Goal: Communication & Community: Share content

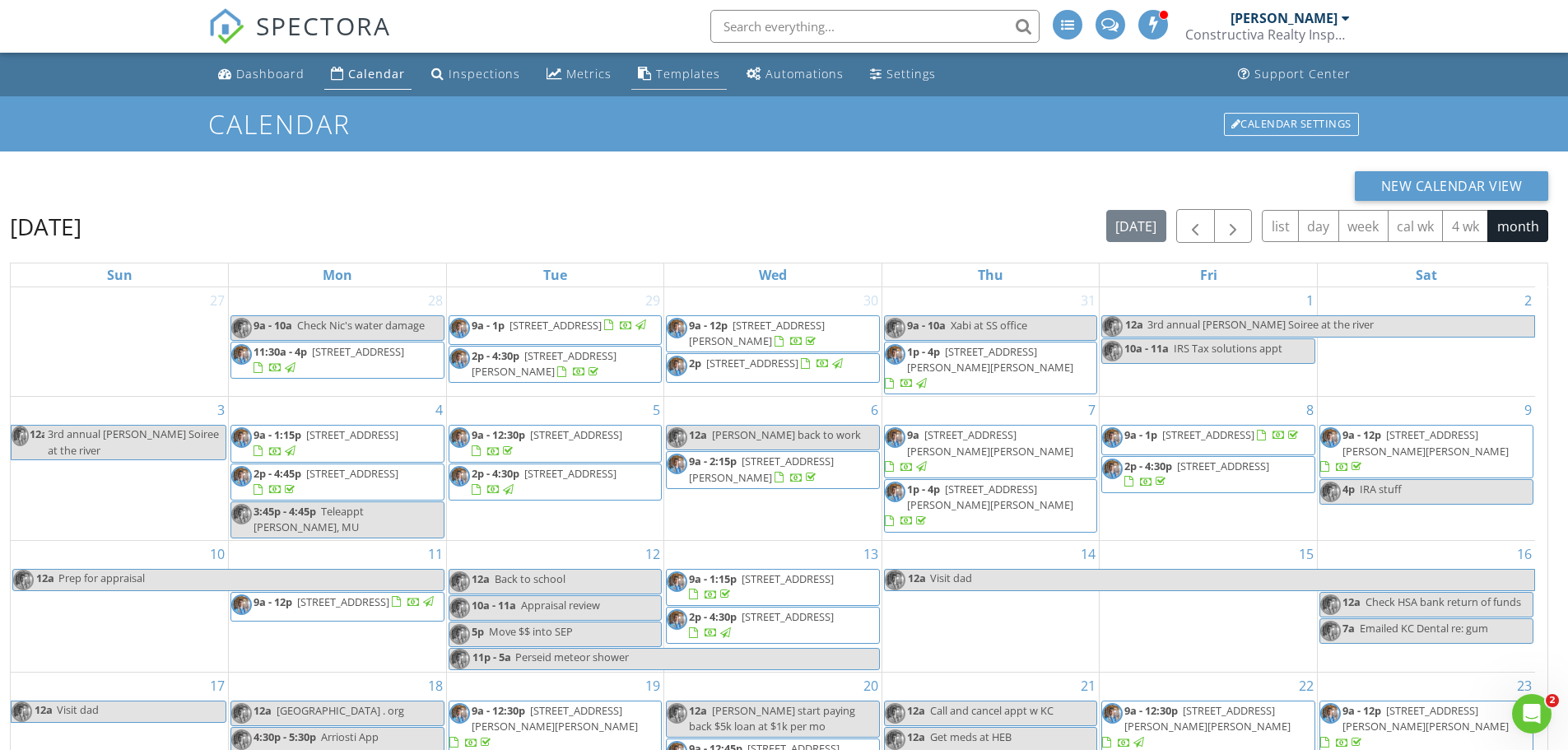
click at [691, 76] on div "Templates" at bounding box center [688, 74] width 64 height 16
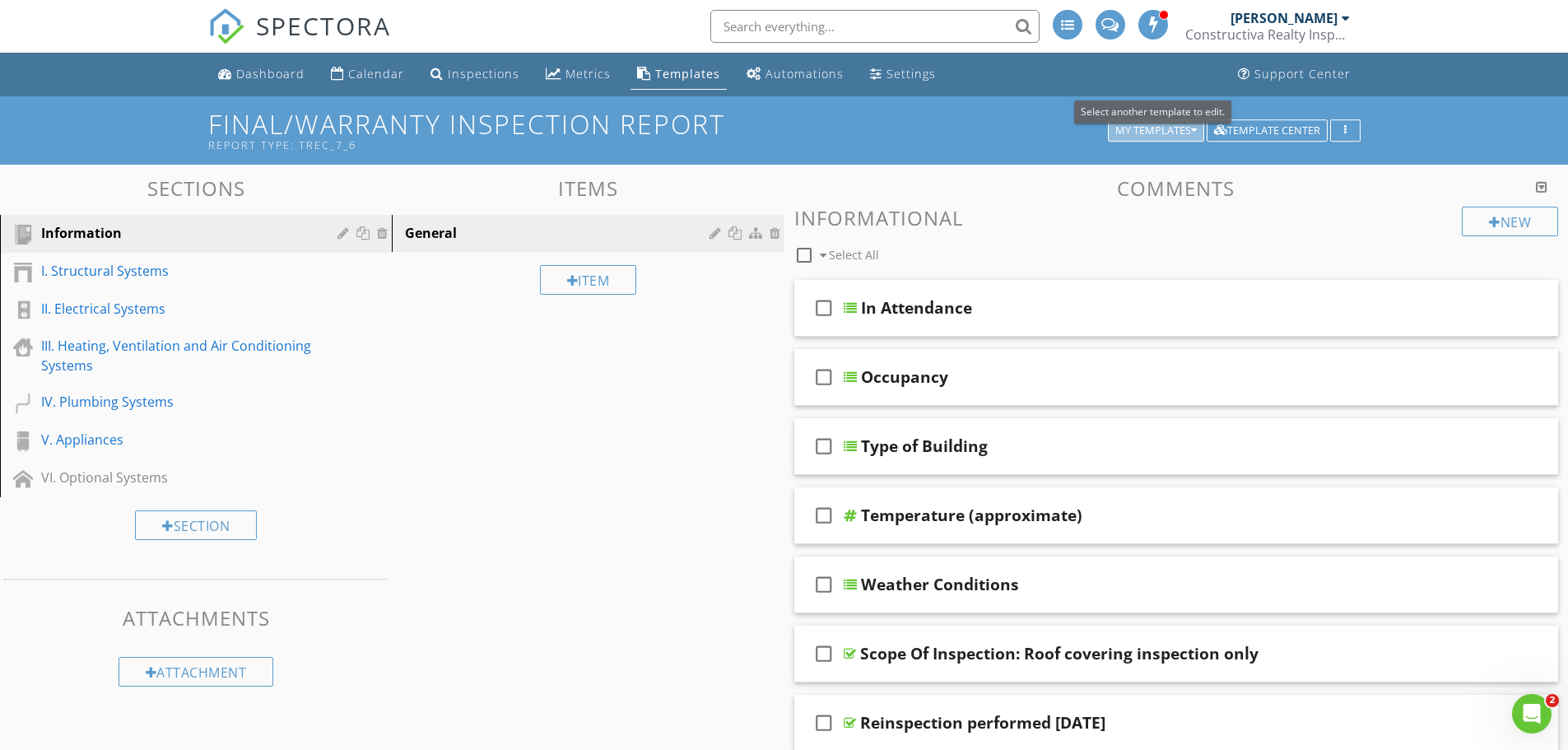
click at [1147, 131] on div "My Templates" at bounding box center [1156, 131] width 82 height 12
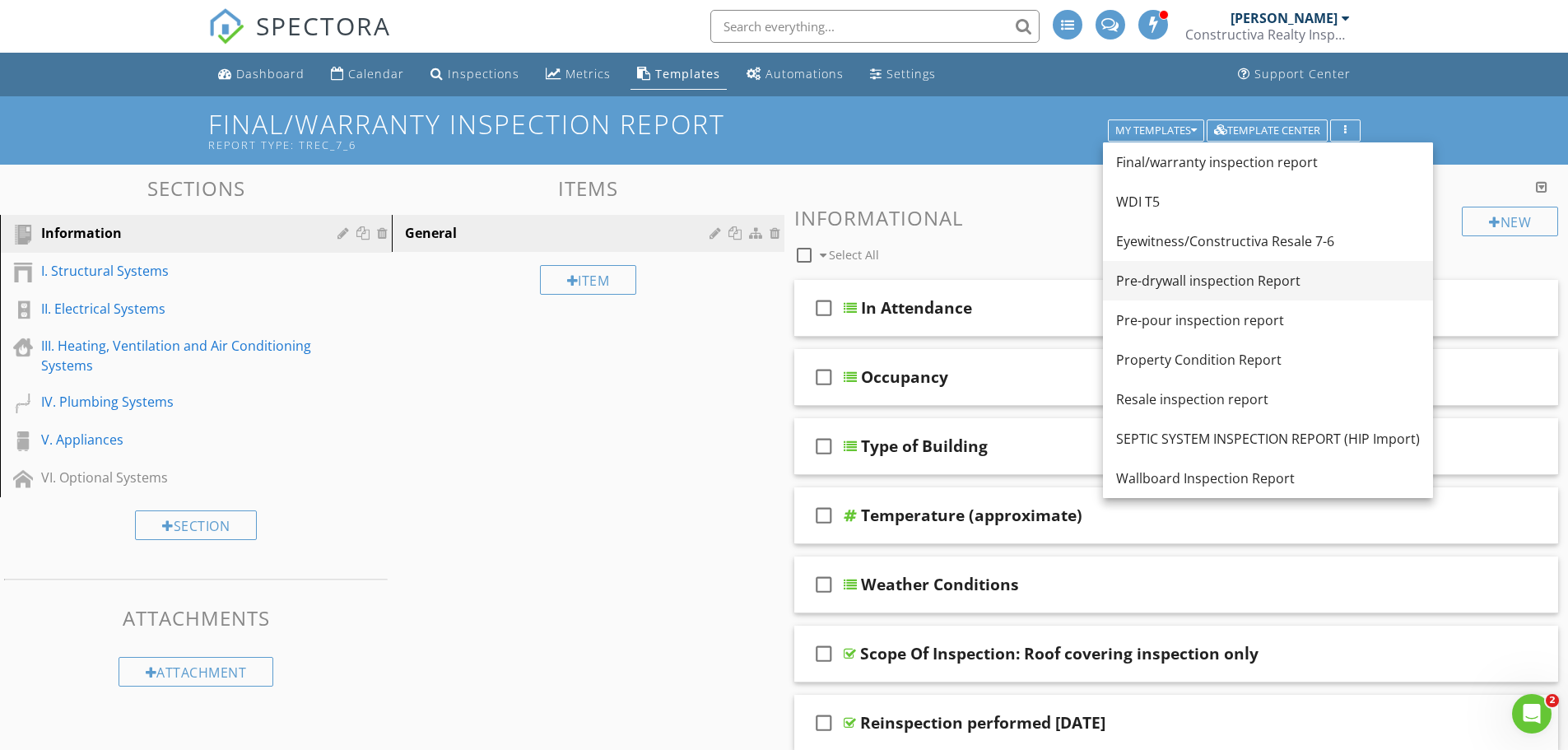
click at [1159, 282] on div "Pre-drywall inspection Report" at bounding box center [1268, 281] width 304 height 20
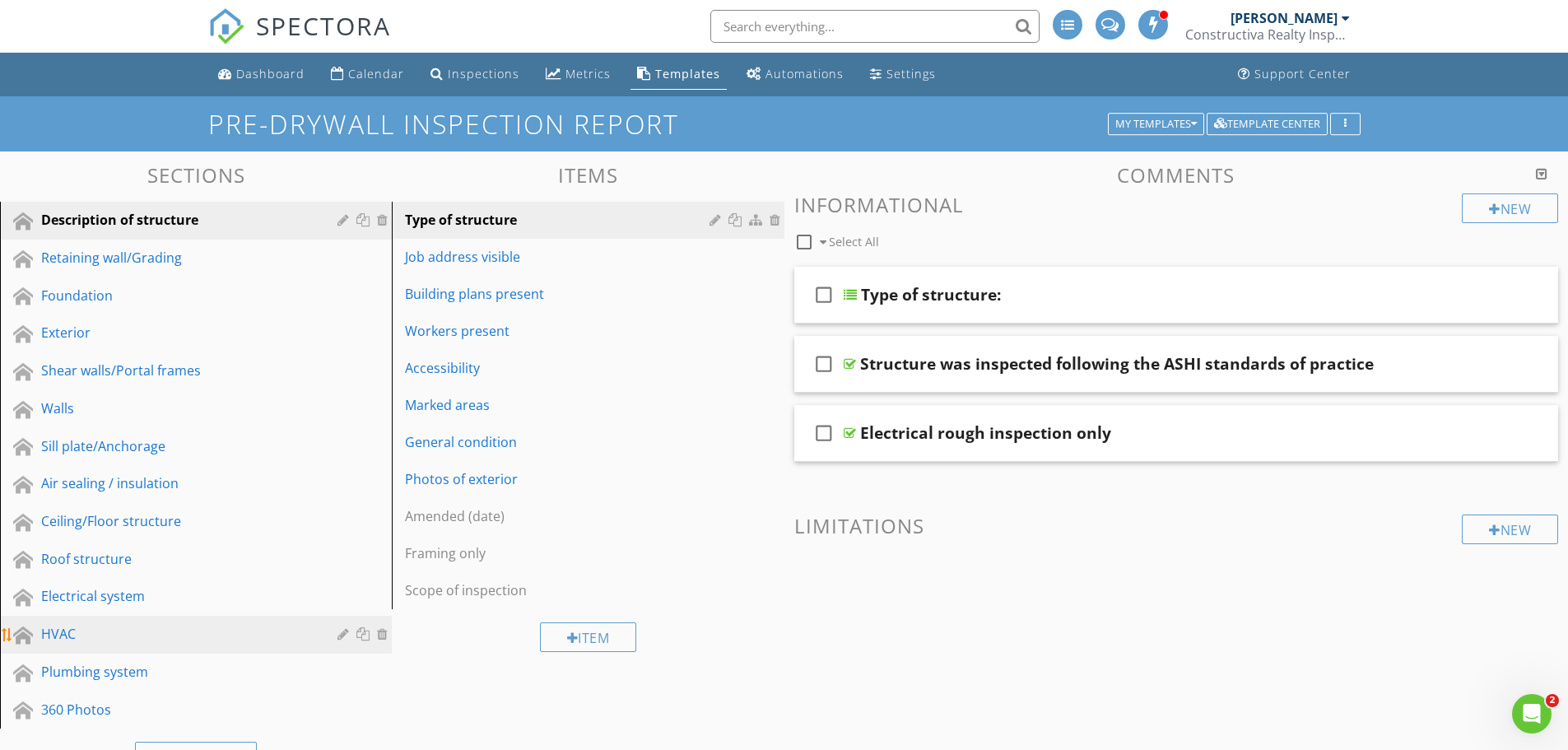
click at [68, 636] on div "HVAC" at bounding box center [177, 634] width 272 height 20
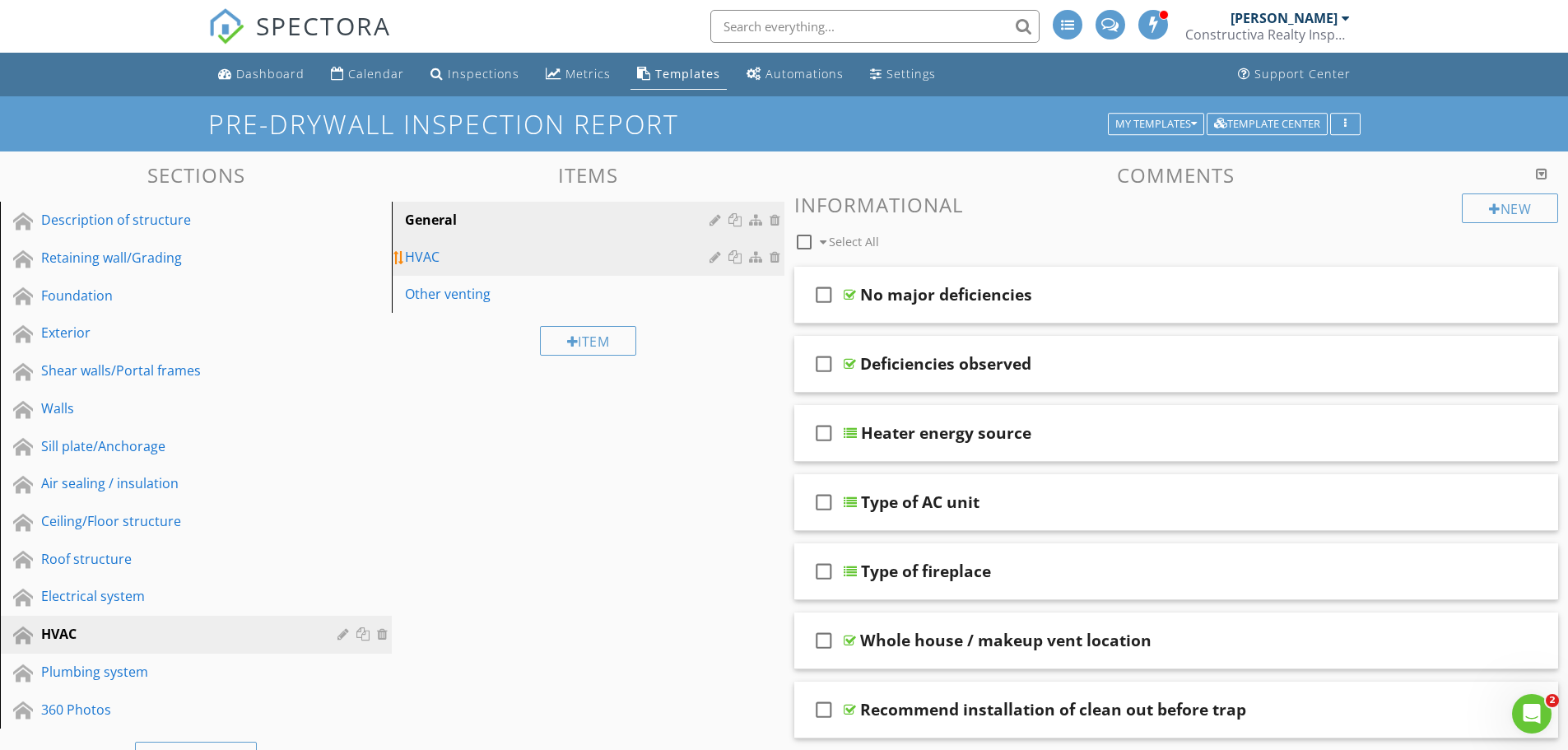
click at [446, 259] on div "HVAC" at bounding box center [559, 257] width 308 height 20
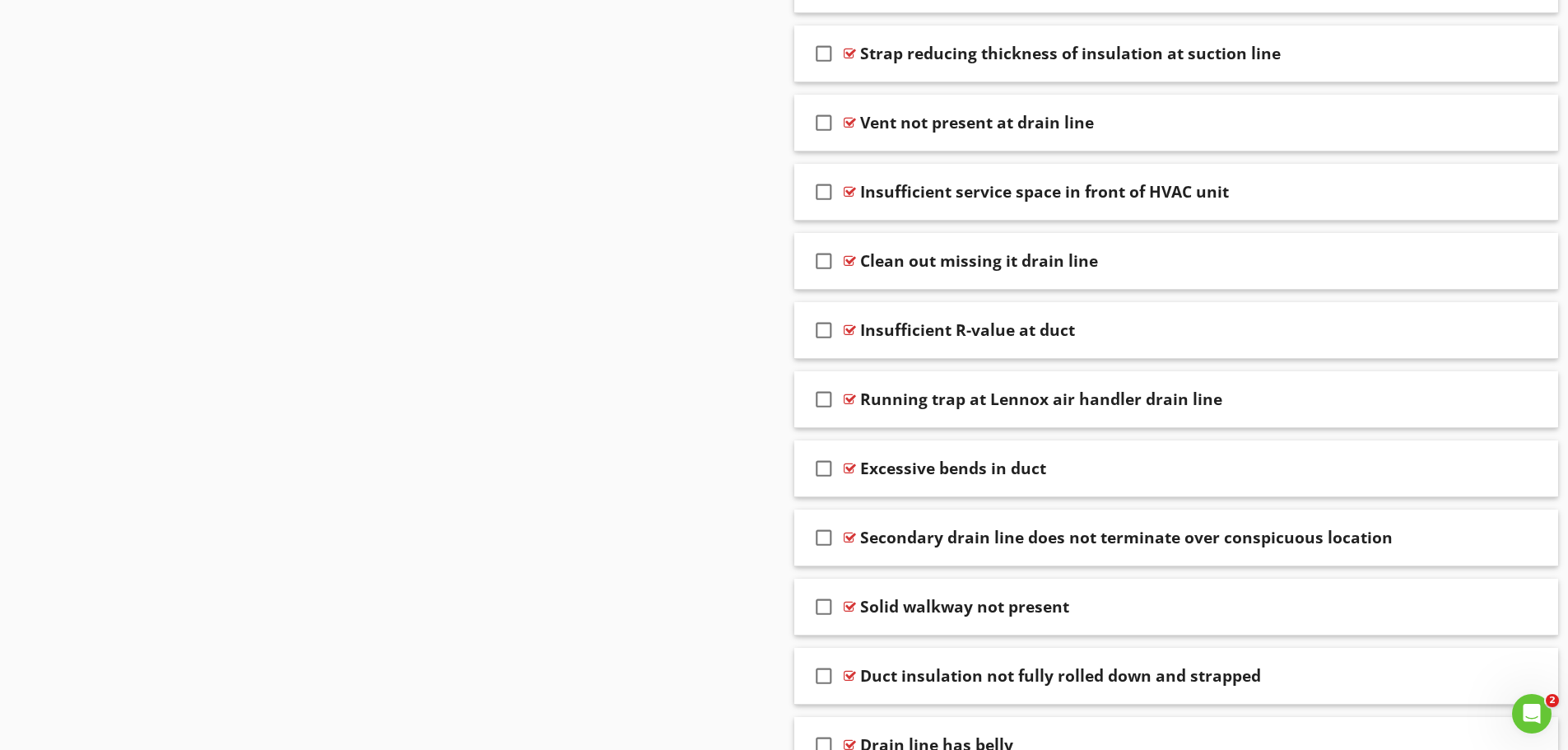
scroll to position [3268, 0]
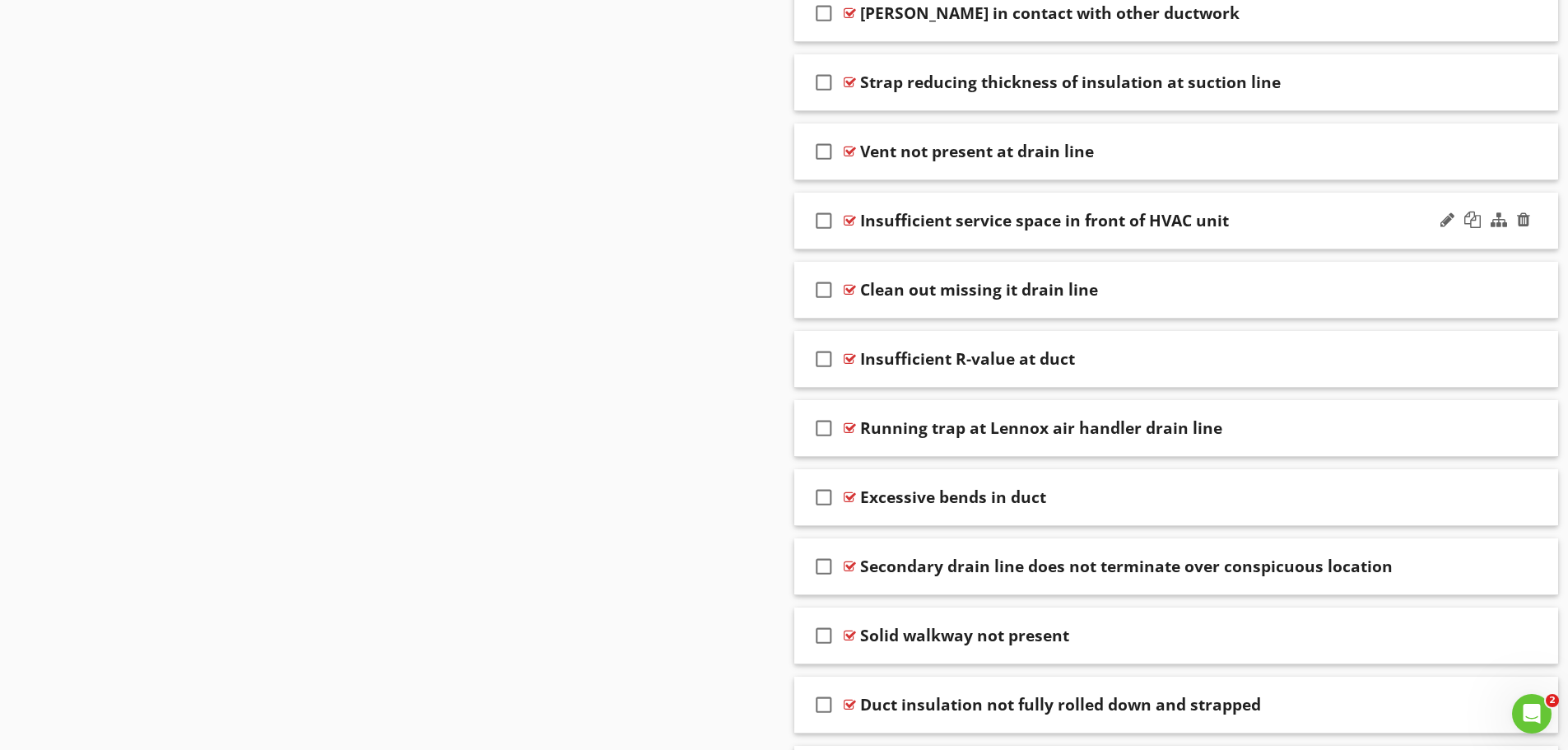
click at [848, 217] on div at bounding box center [850, 220] width 12 height 13
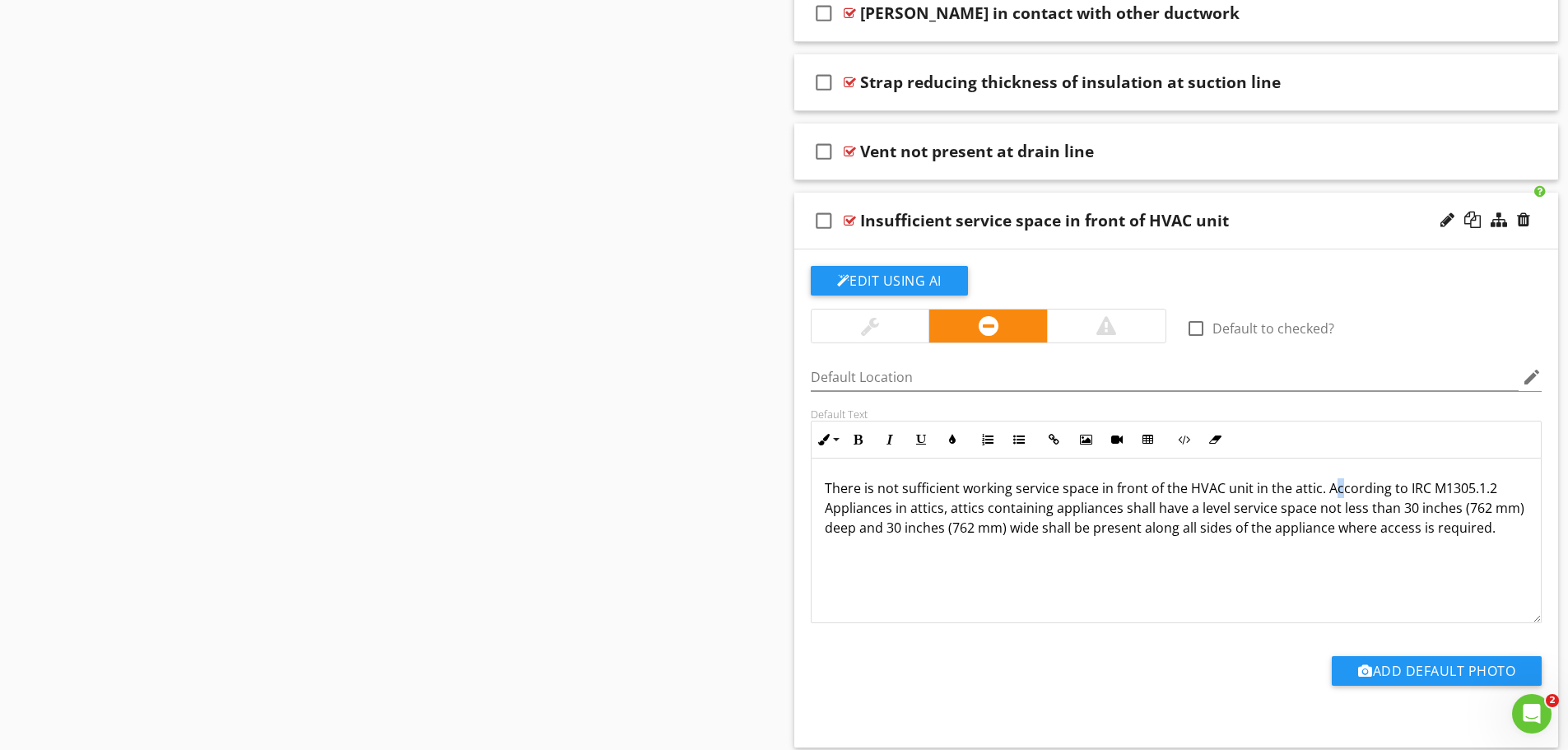
drag, startPoint x: 1327, startPoint y: 491, endPoint x: 1338, endPoint y: 494, distance: 11.4
click at [1338, 494] on p "There is not sufficient working service space in front of the HVAC unit in the …" at bounding box center [1177, 507] width 704 height 60
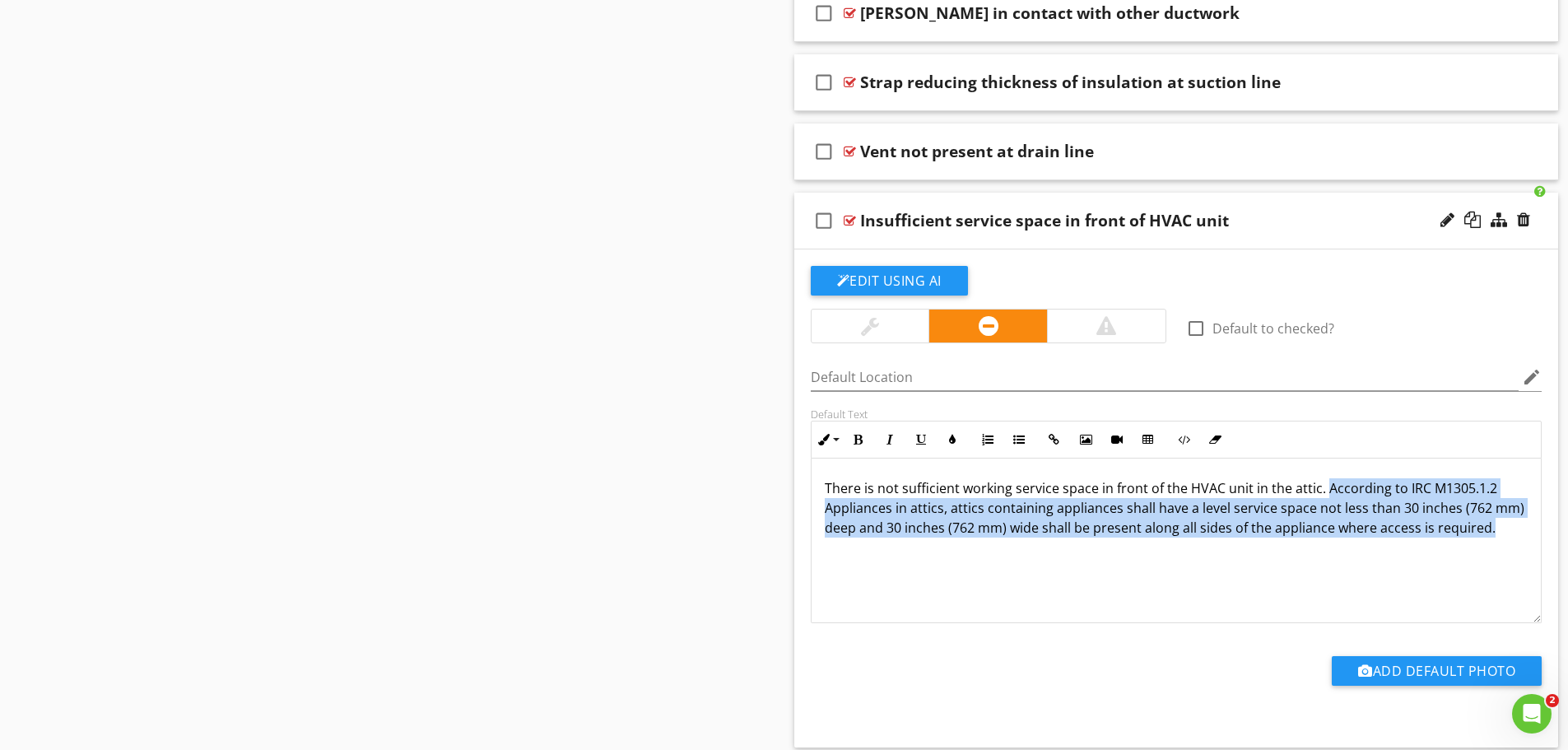
drag, startPoint x: 1322, startPoint y: 492, endPoint x: 1500, endPoint y: 534, distance: 182.9
click at [1500, 534] on p "There is not sufficient working service space in front of the HVAC unit in the …" at bounding box center [1177, 507] width 704 height 60
copy p "According to IRC M1305.1.2 Appliances in attics, attics containing appliances s…"
click at [1005, 560] on div "There is not sufficient working service space in front of the HVAC unit in the …" at bounding box center [1176, 540] width 730 height 164
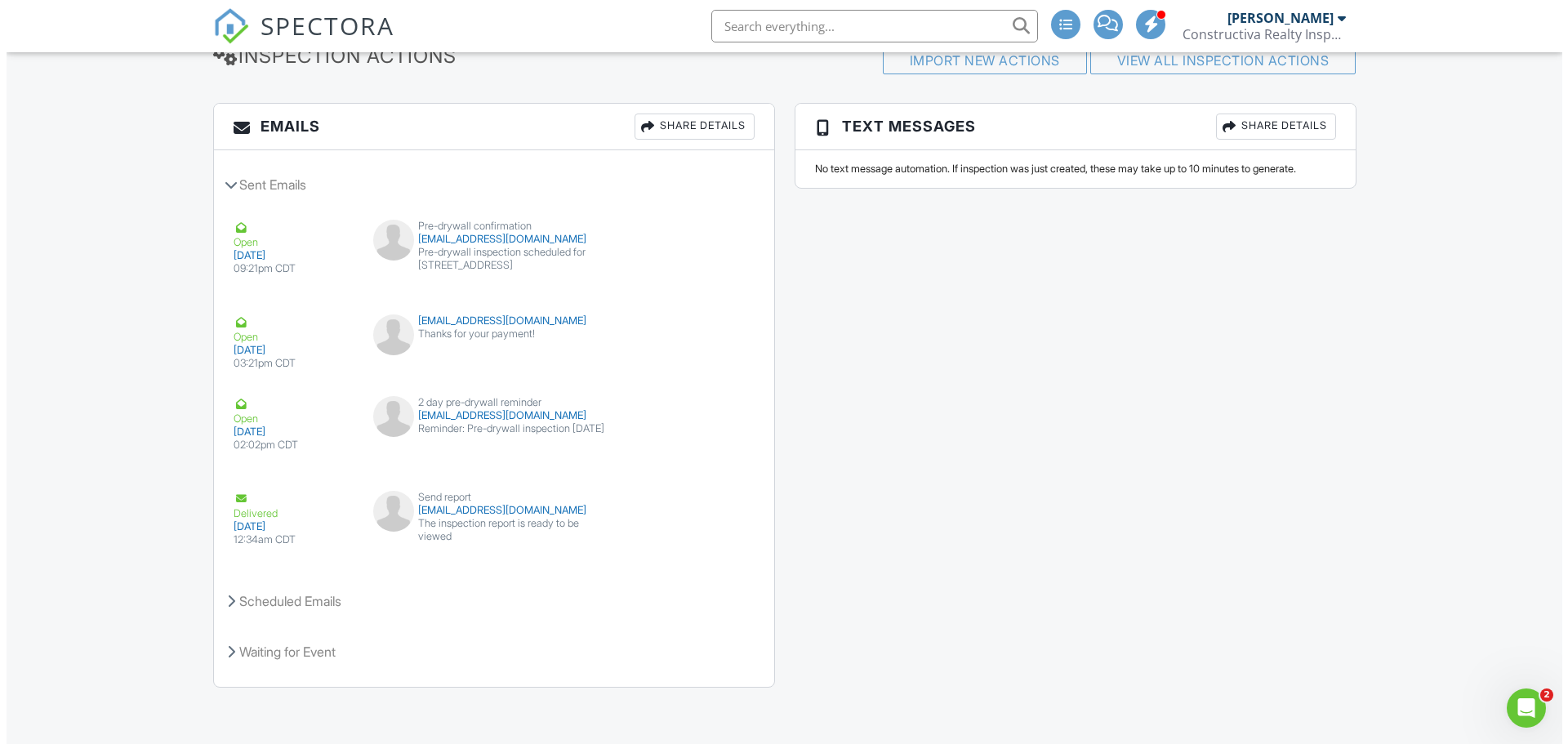
scroll to position [1890, 0]
click at [690, 126] on div "Share Details" at bounding box center [688, 124] width 120 height 26
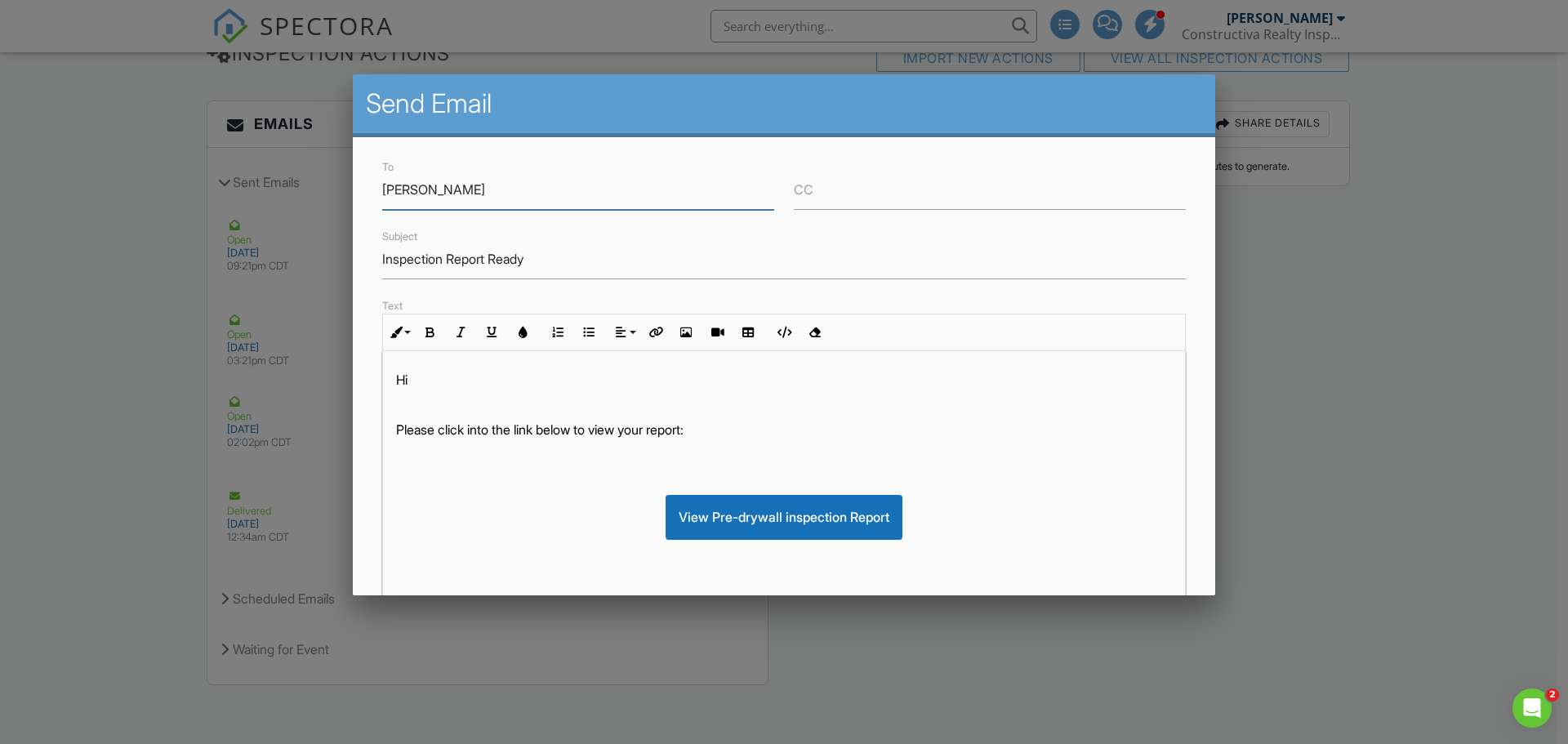
type input "glendavisinspector@gmail.com"
click at [490, 377] on p "Hi" at bounding box center [784, 379] width 776 height 18
click at [440, 434] on p "Please click into the link below to view your report:" at bounding box center [784, 429] width 776 height 18
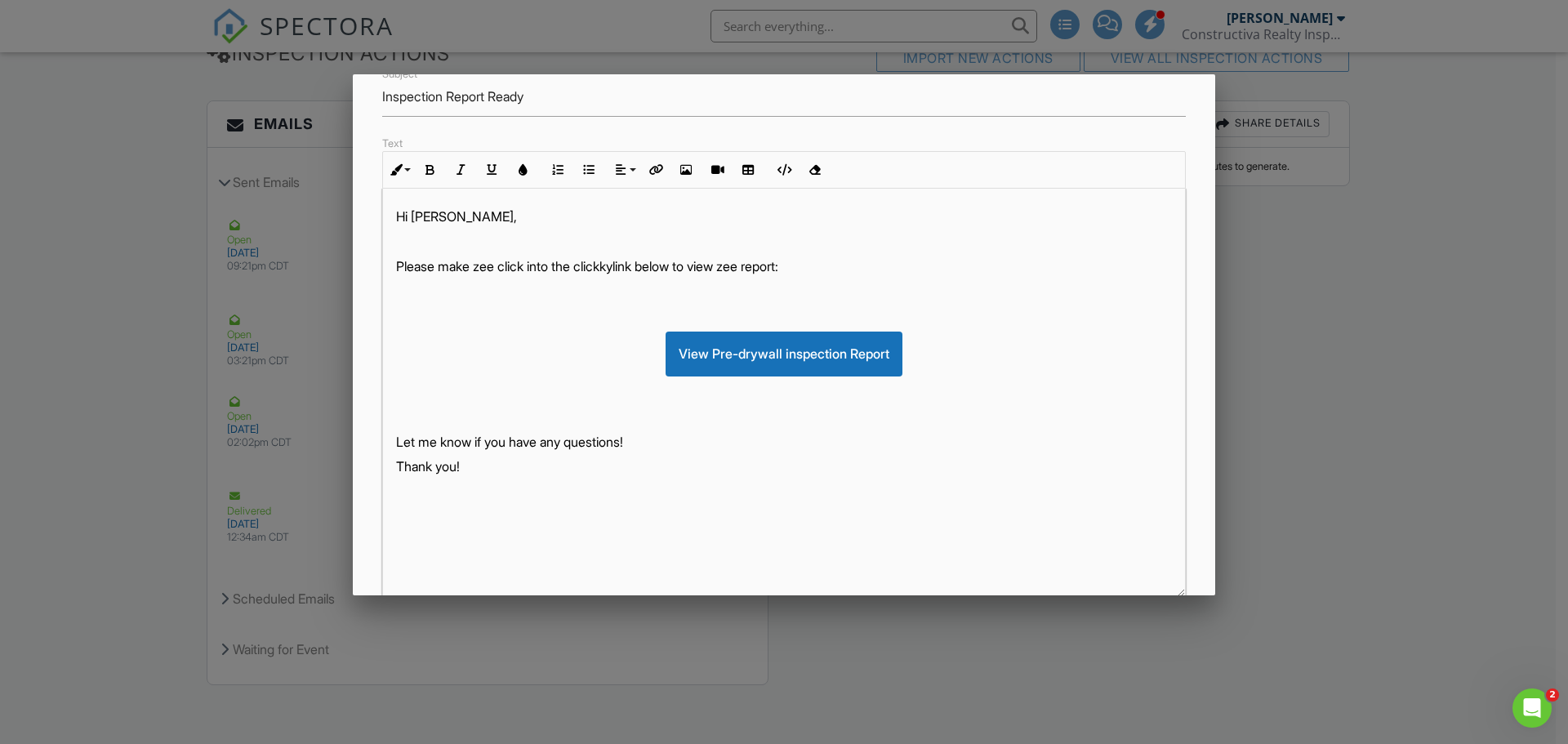
scroll to position [163, 0]
click at [801, 267] on p "Please make zee click into the clickkylink below to view zee report:" at bounding box center [784, 265] width 776 height 18
drag, startPoint x: 639, startPoint y: 443, endPoint x: 396, endPoint y: 467, distance: 244.2
click at [392, 472] on div "Hi Dieter, Please make zee click into the clickkylink below to view zee report:…" at bounding box center [783, 391] width 802 height 408
drag, startPoint x: 472, startPoint y: 467, endPoint x: 396, endPoint y: 438, distance: 81.3
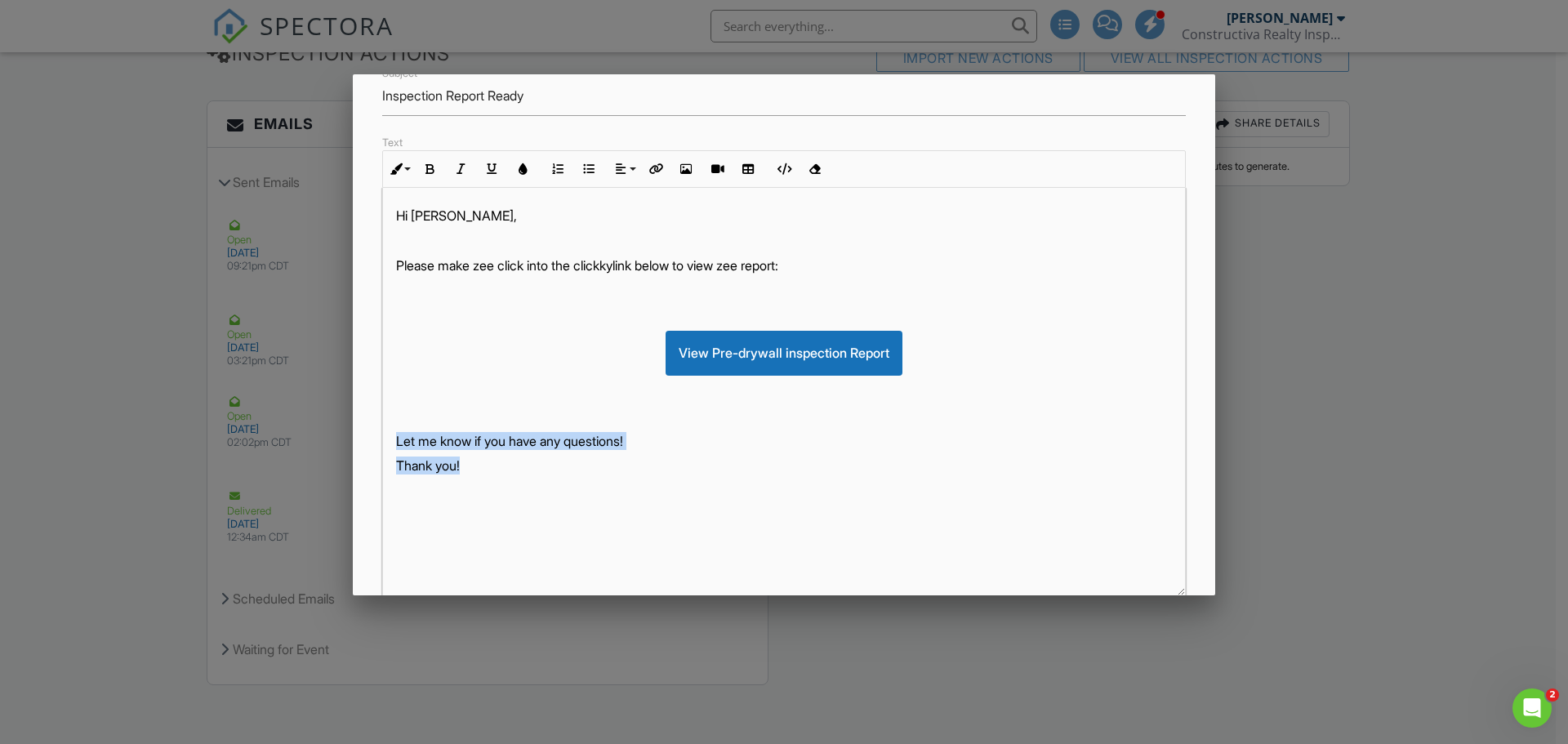
click at [396, 438] on div "Hi Dieter, Please make zee click into the clickkylink below to view zee report:…" at bounding box center [783, 391] width 802 height 408
click at [521, 217] on p "Guten Morgan ​ ​ Dieter," at bounding box center [784, 215] width 776 height 18
click at [691, 266] on p "Please make zee click into the clickkylink below to view zee report:" at bounding box center [784, 265] width 776 height 18
click at [759, 265] on p "Please make zee click into the clickkylink below using your ingto view zee repo…" at bounding box center [784, 265] width 776 height 18
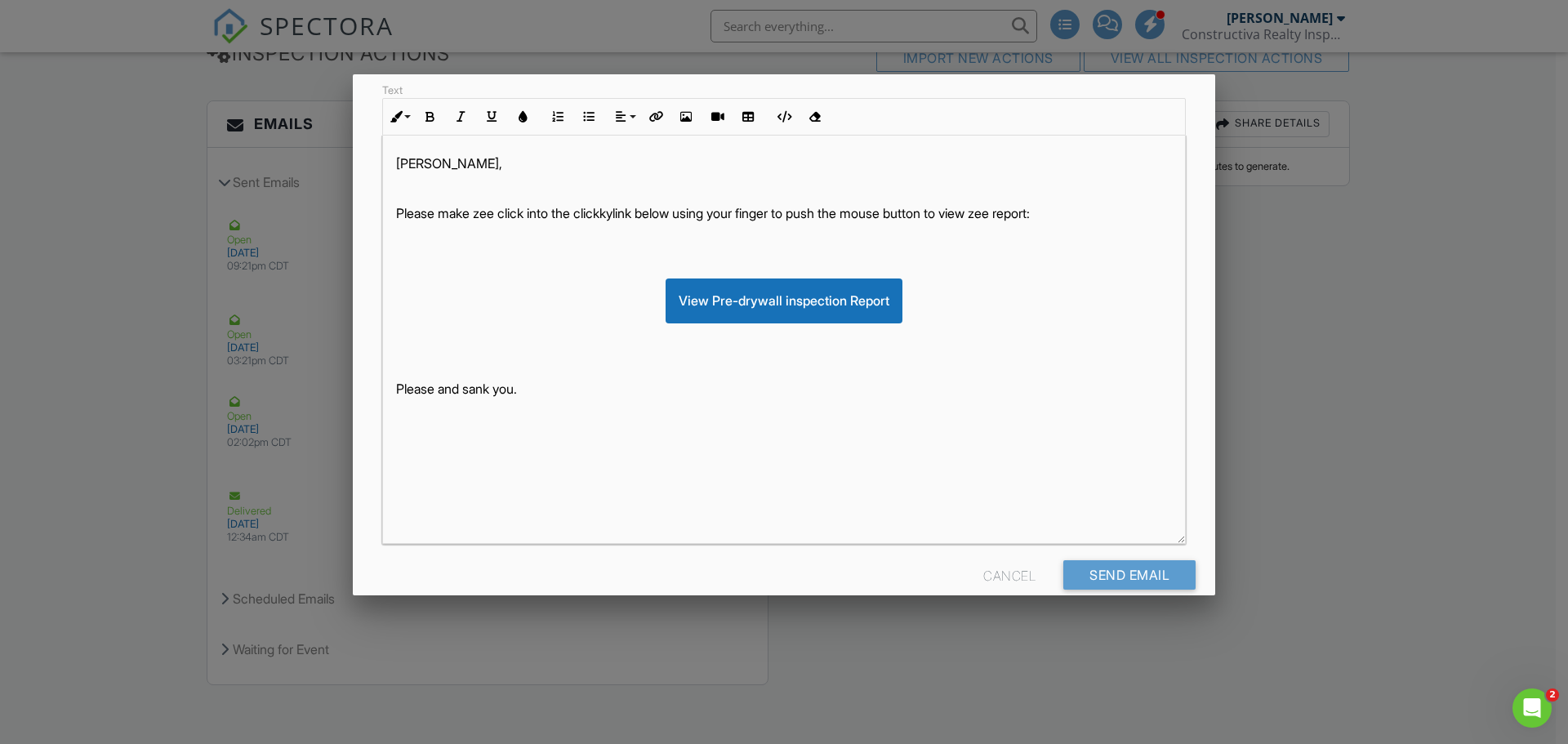
scroll to position [242, 0]
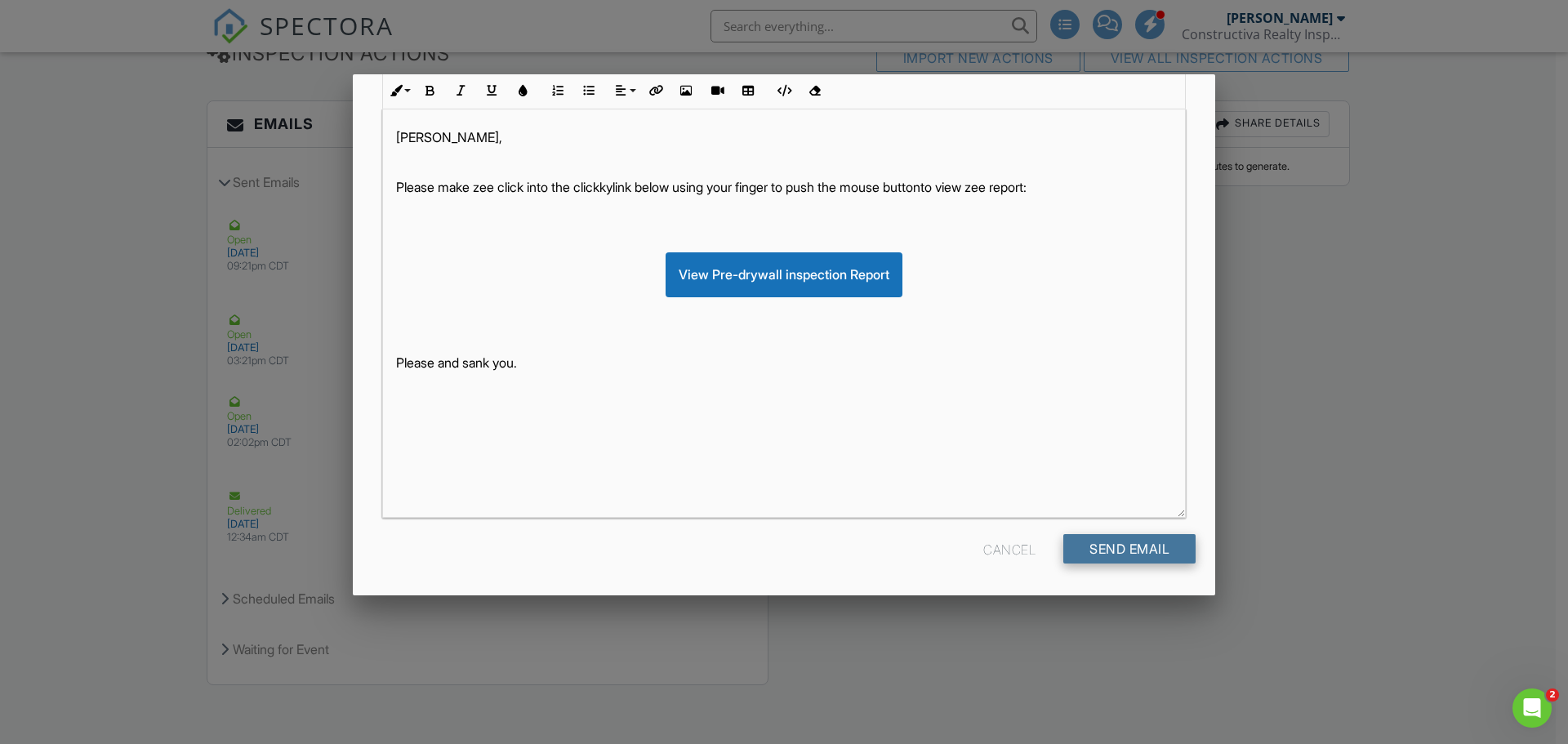
click at [1139, 548] on div "Send Email" at bounding box center [1130, 548] width 132 height 29
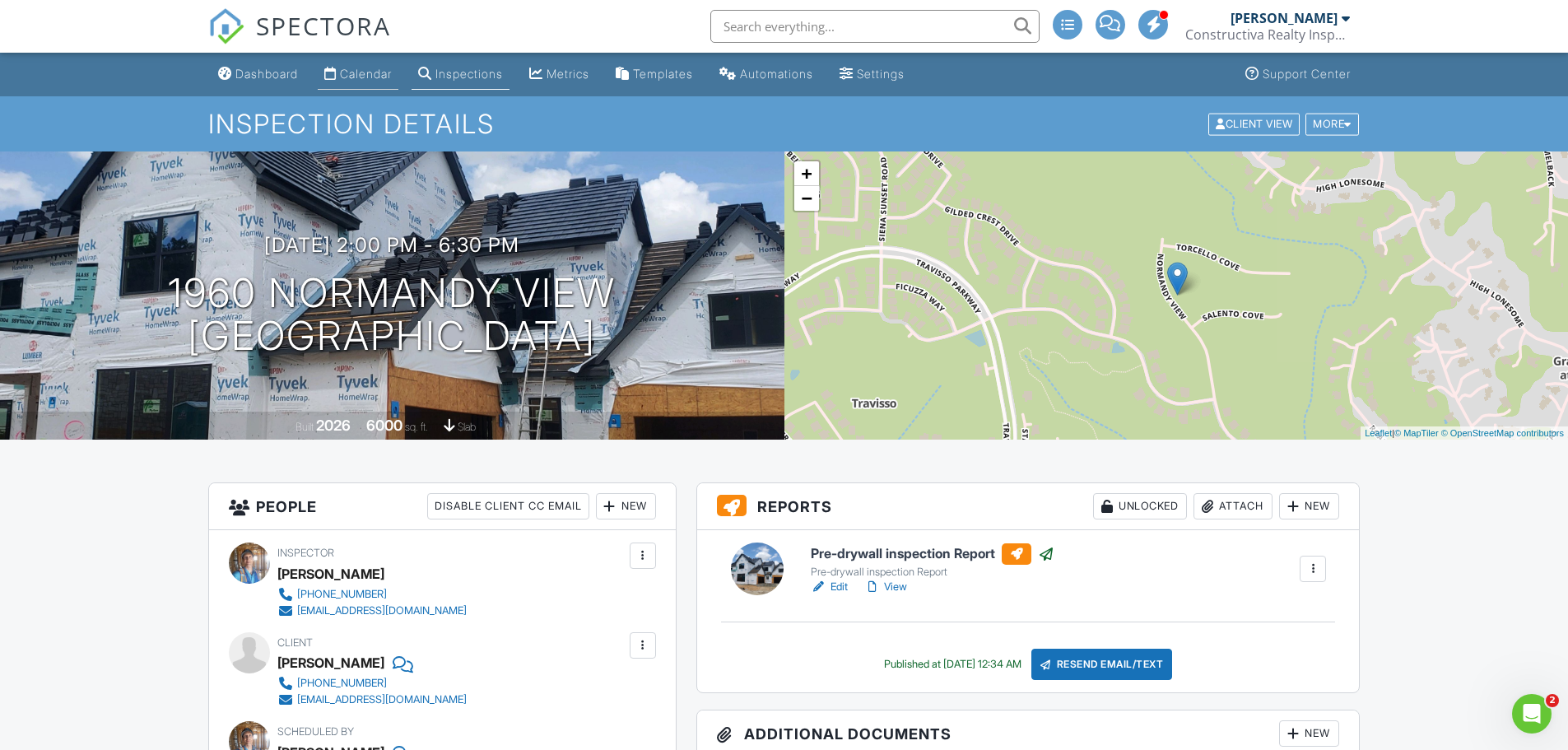
click at [357, 72] on div "Calendar" at bounding box center [365, 74] width 52 height 14
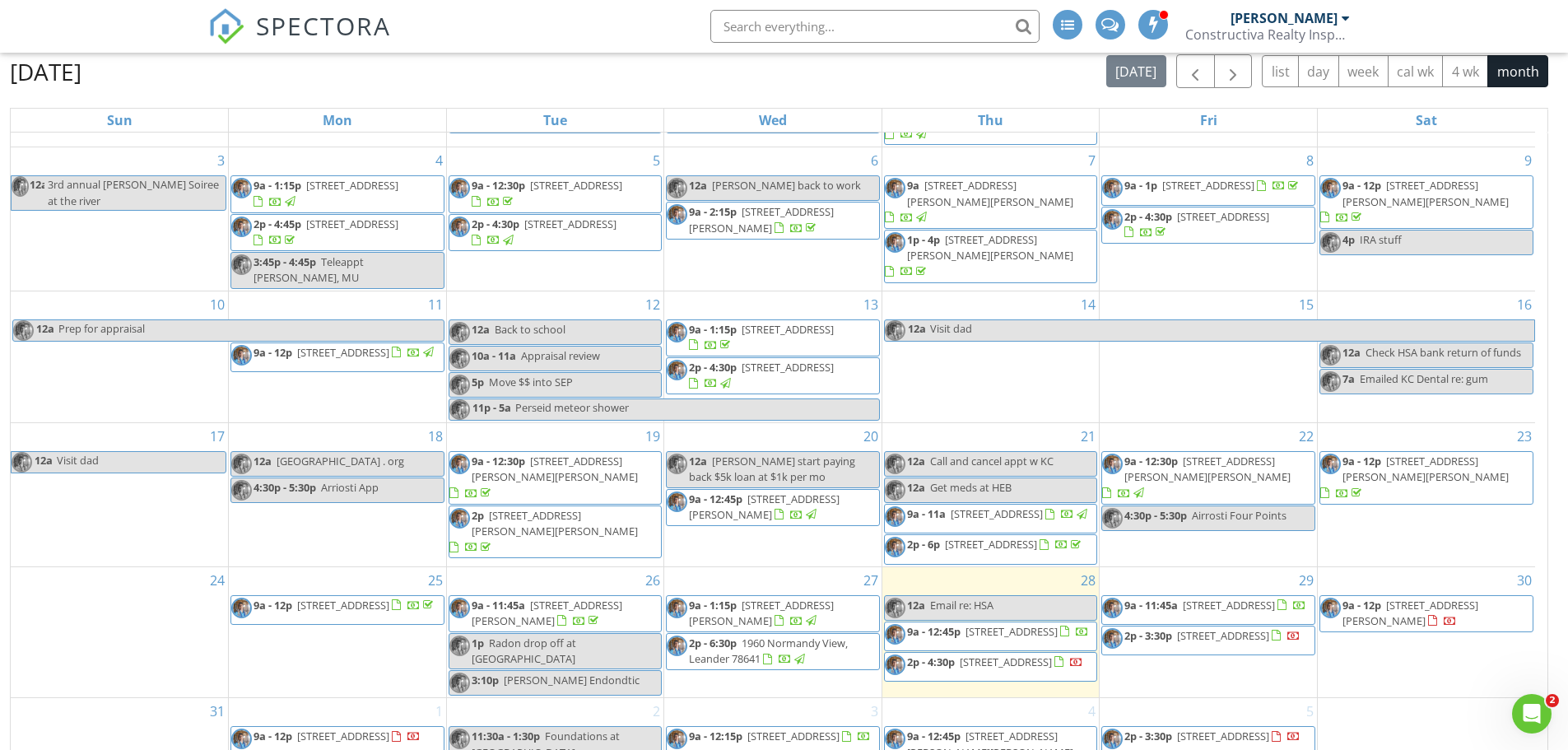
scroll to position [219, 0]
